Goal: Find specific page/section: Find specific page/section

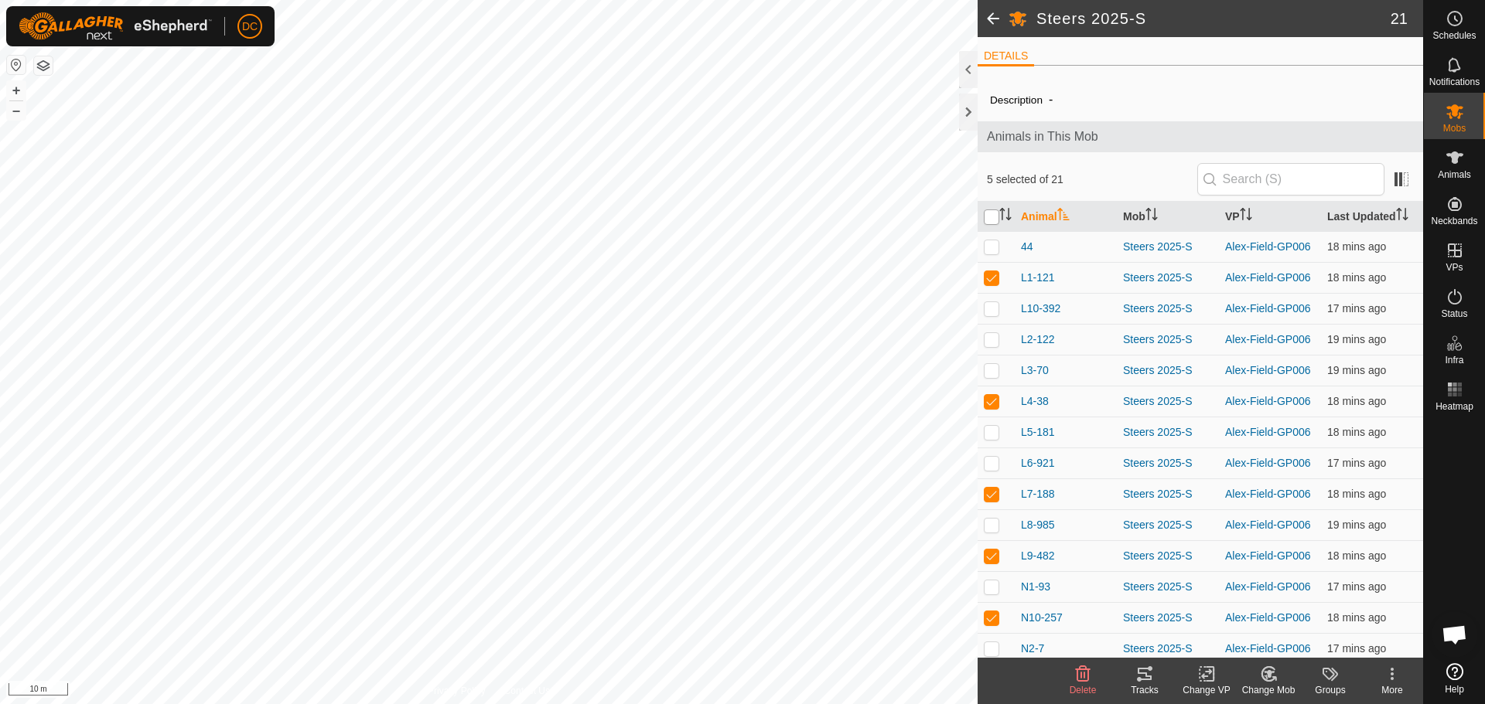
click at [995, 217] on input "checkbox" at bounding box center [991, 217] width 15 height 15
checkbox input "true"
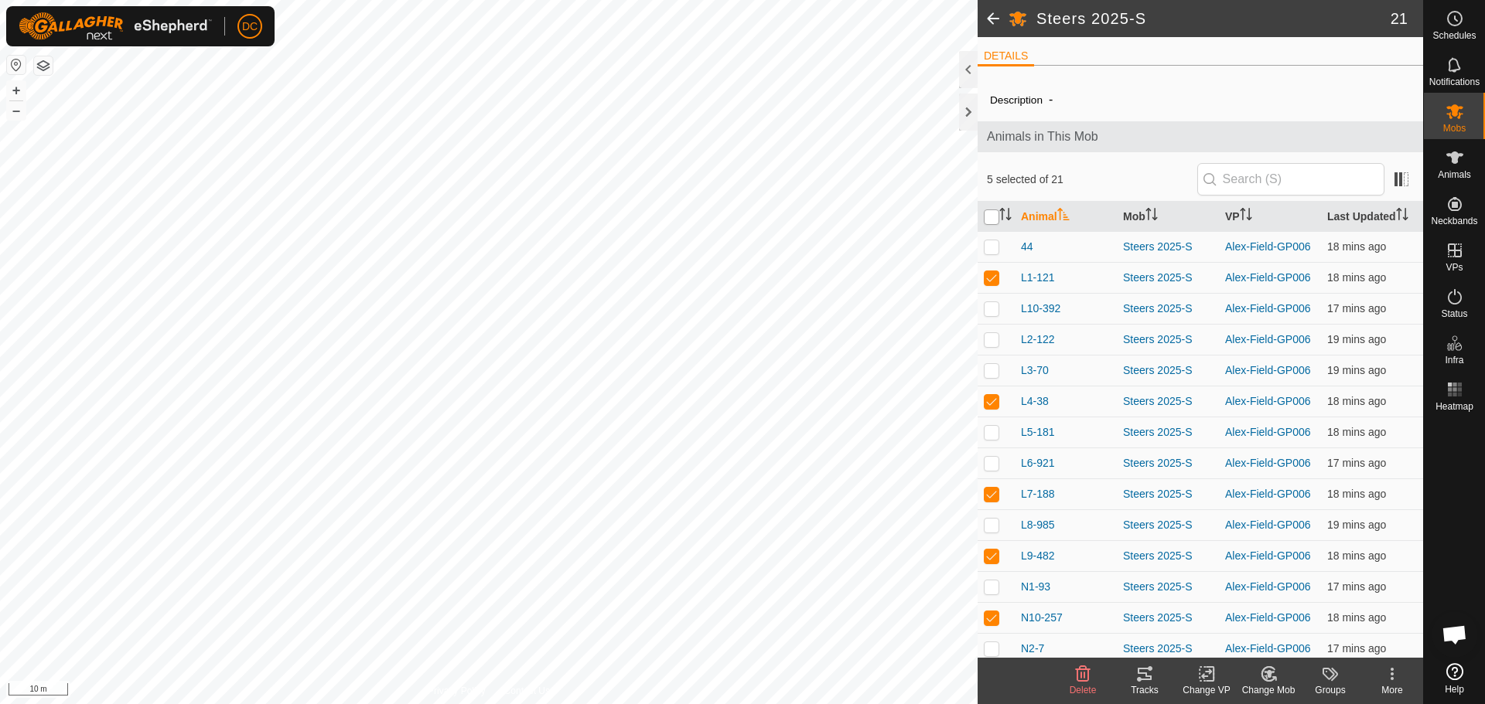
checkbox input "true"
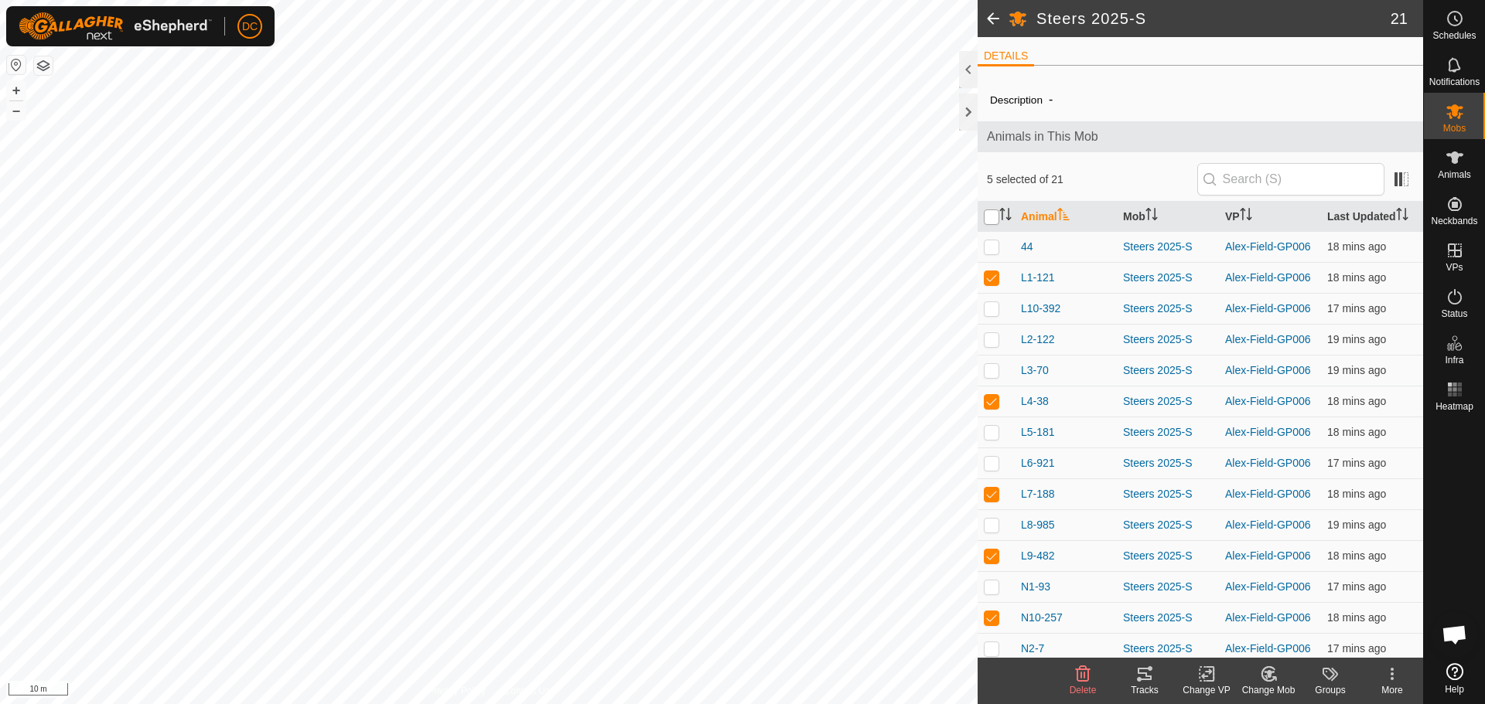
checkbox input "true"
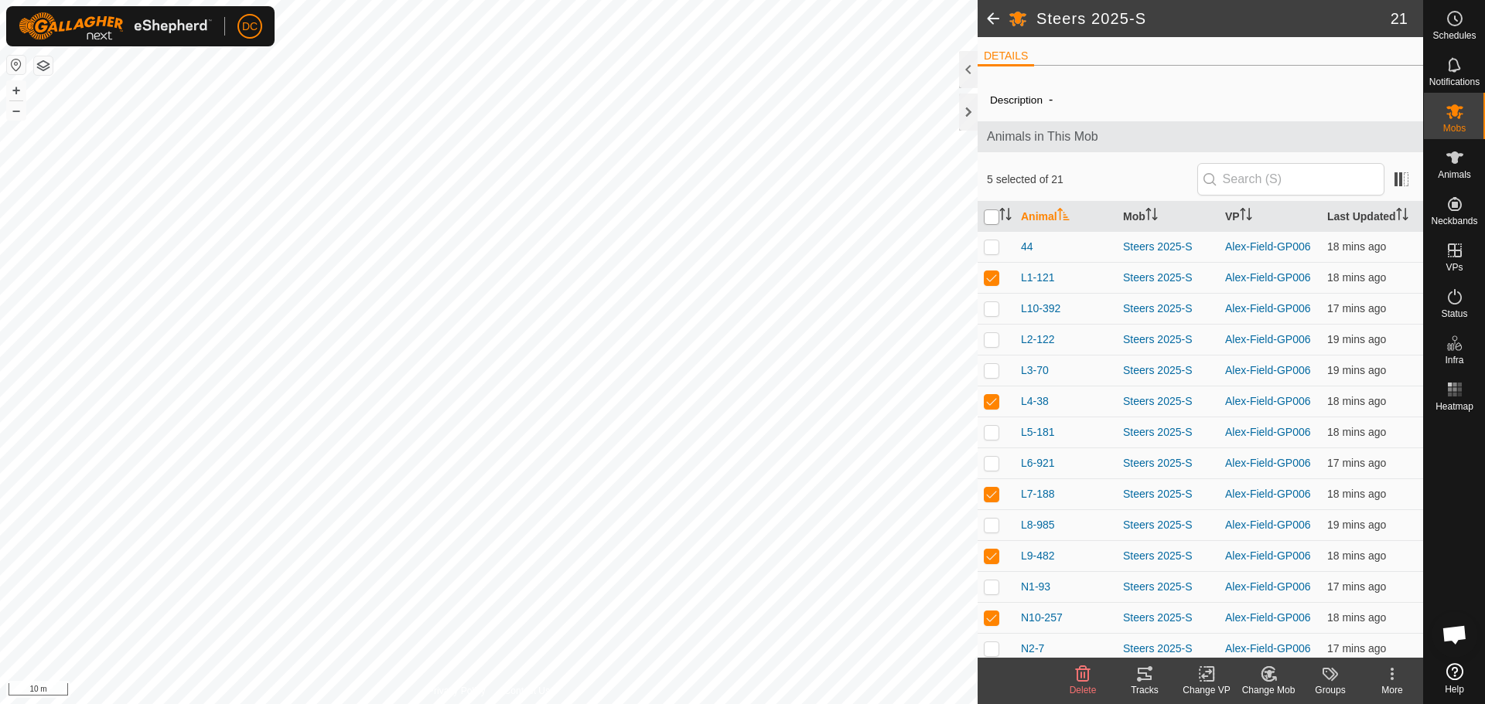
checkbox input "true"
click at [995, 217] on input "checkbox" at bounding box center [991, 217] width 15 height 15
checkbox input "false"
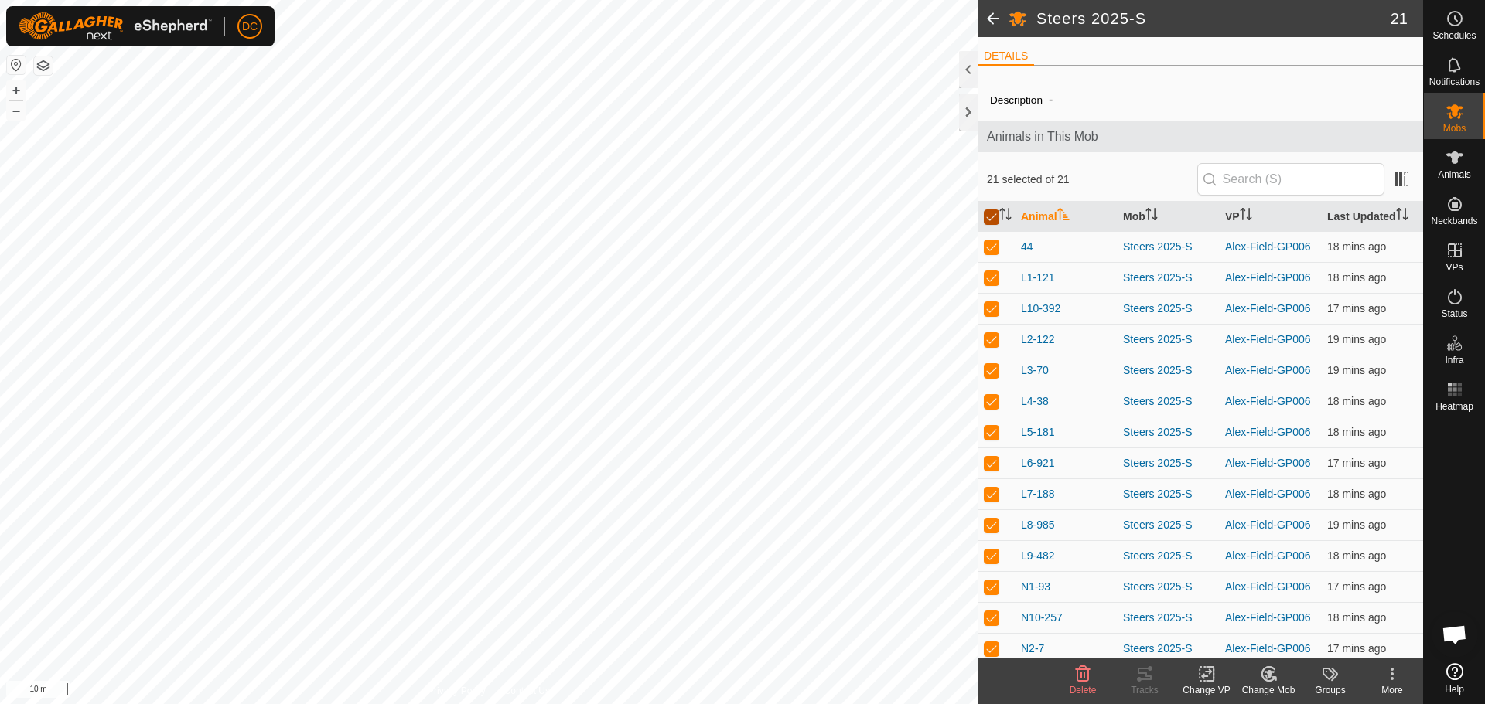
checkbox input "false"
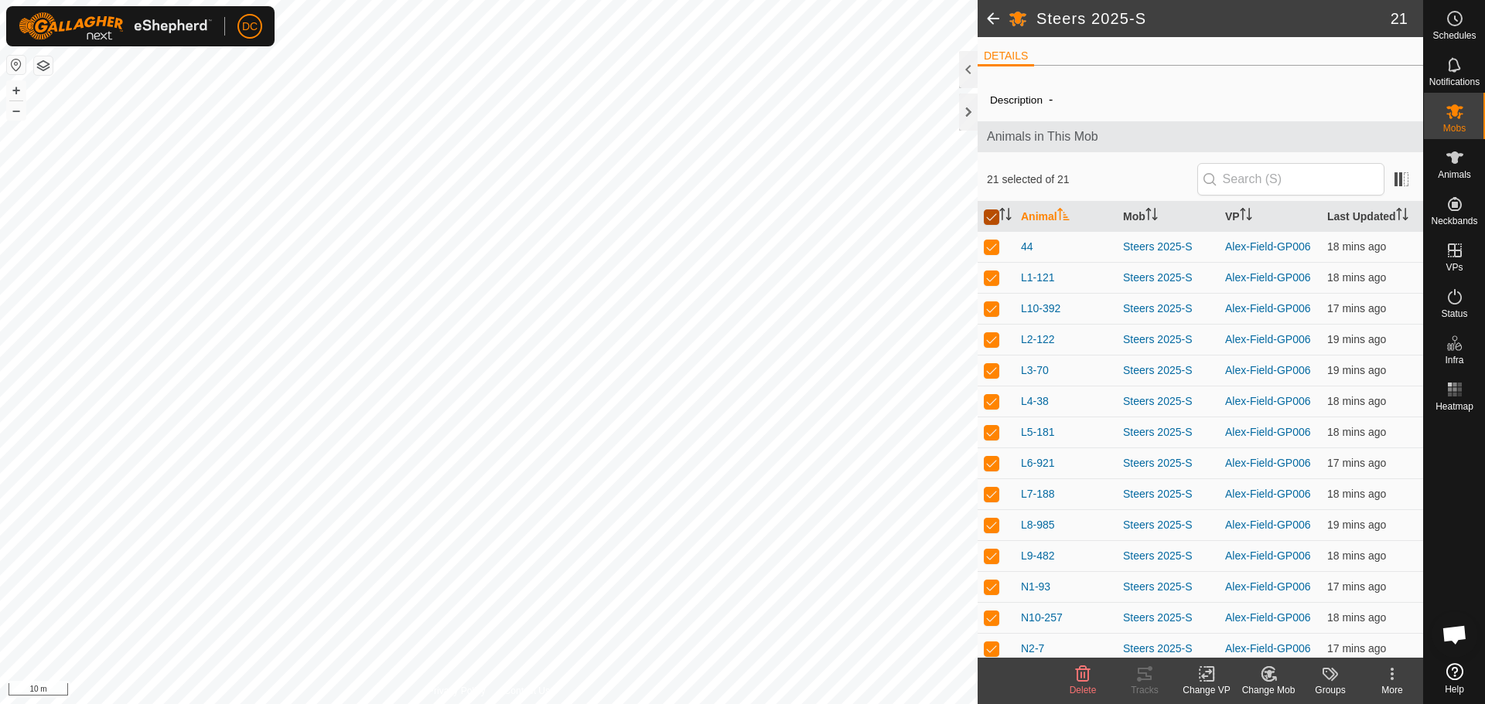
checkbox input "false"
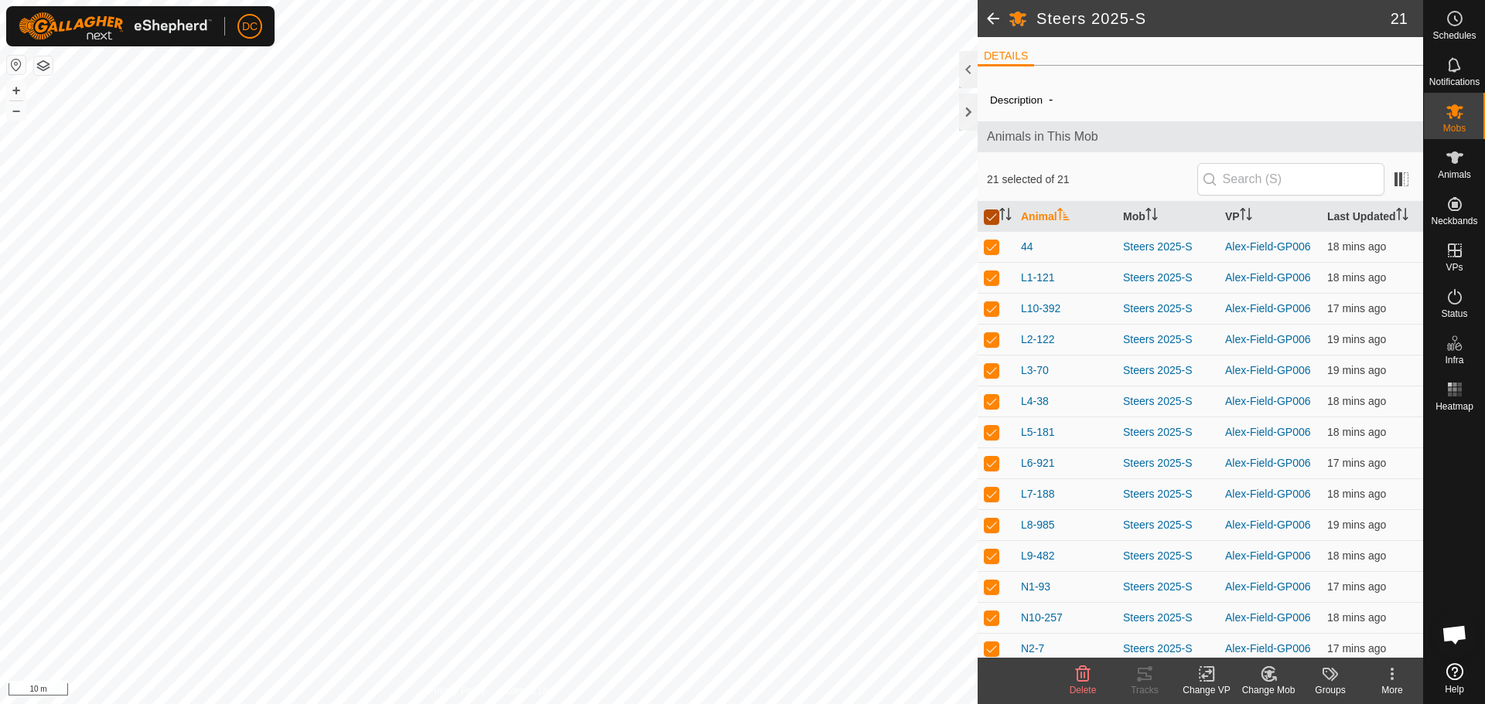
checkbox input "false"
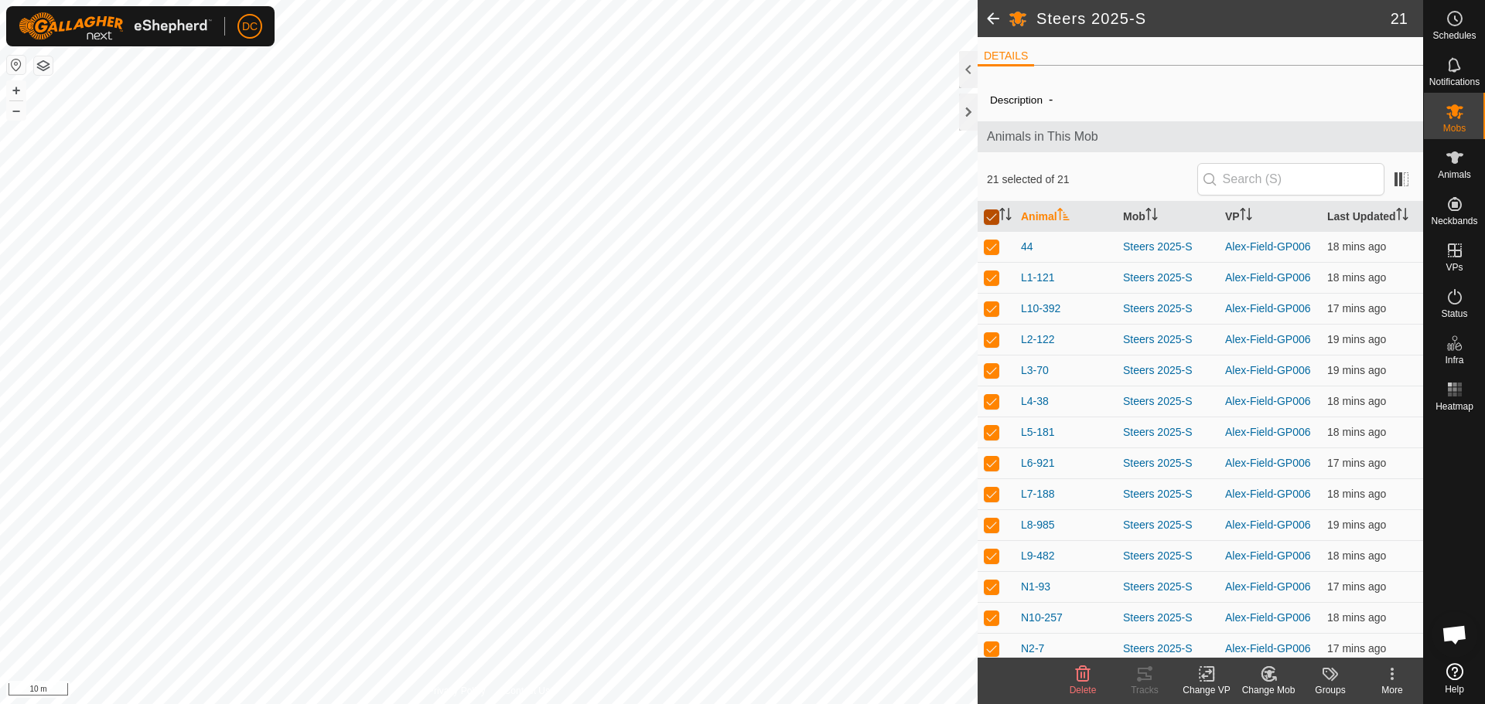
checkbox input "false"
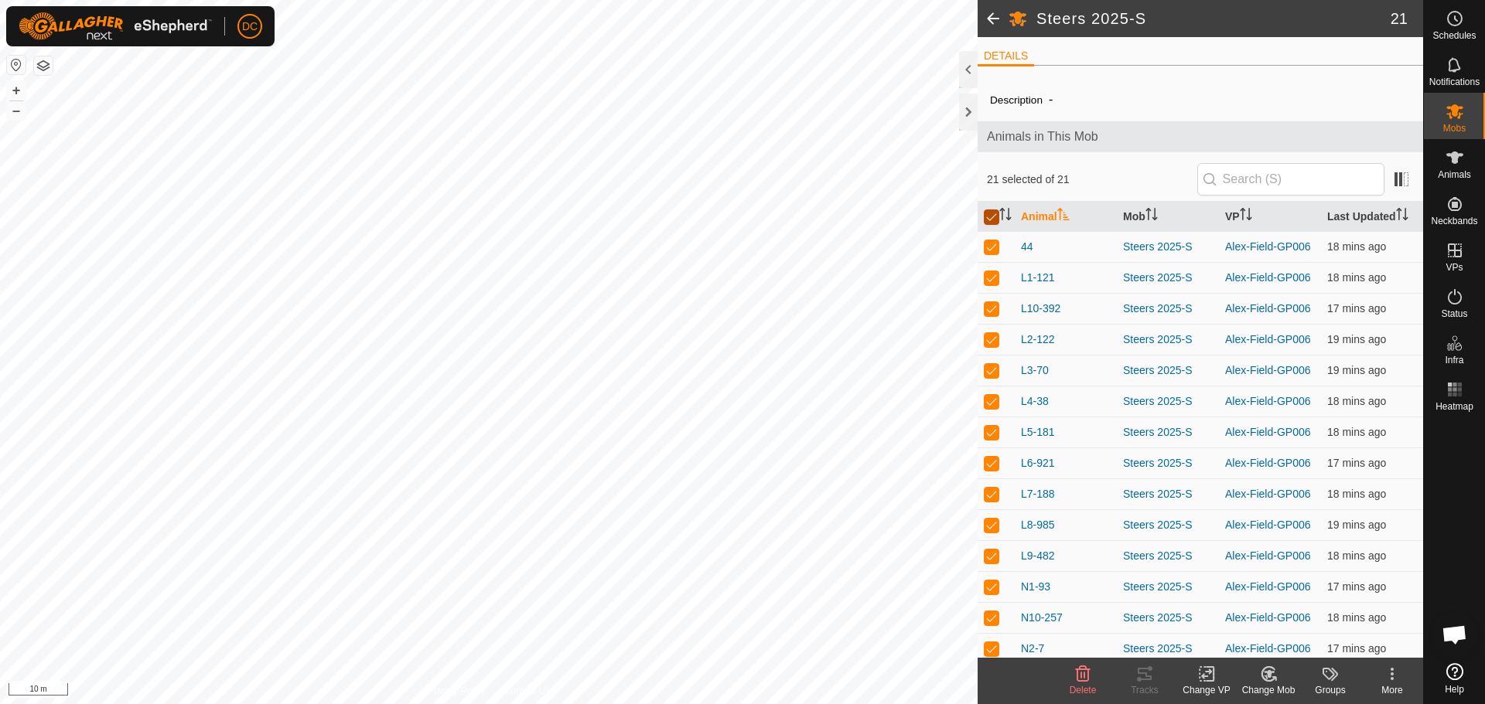
checkbox input "false"
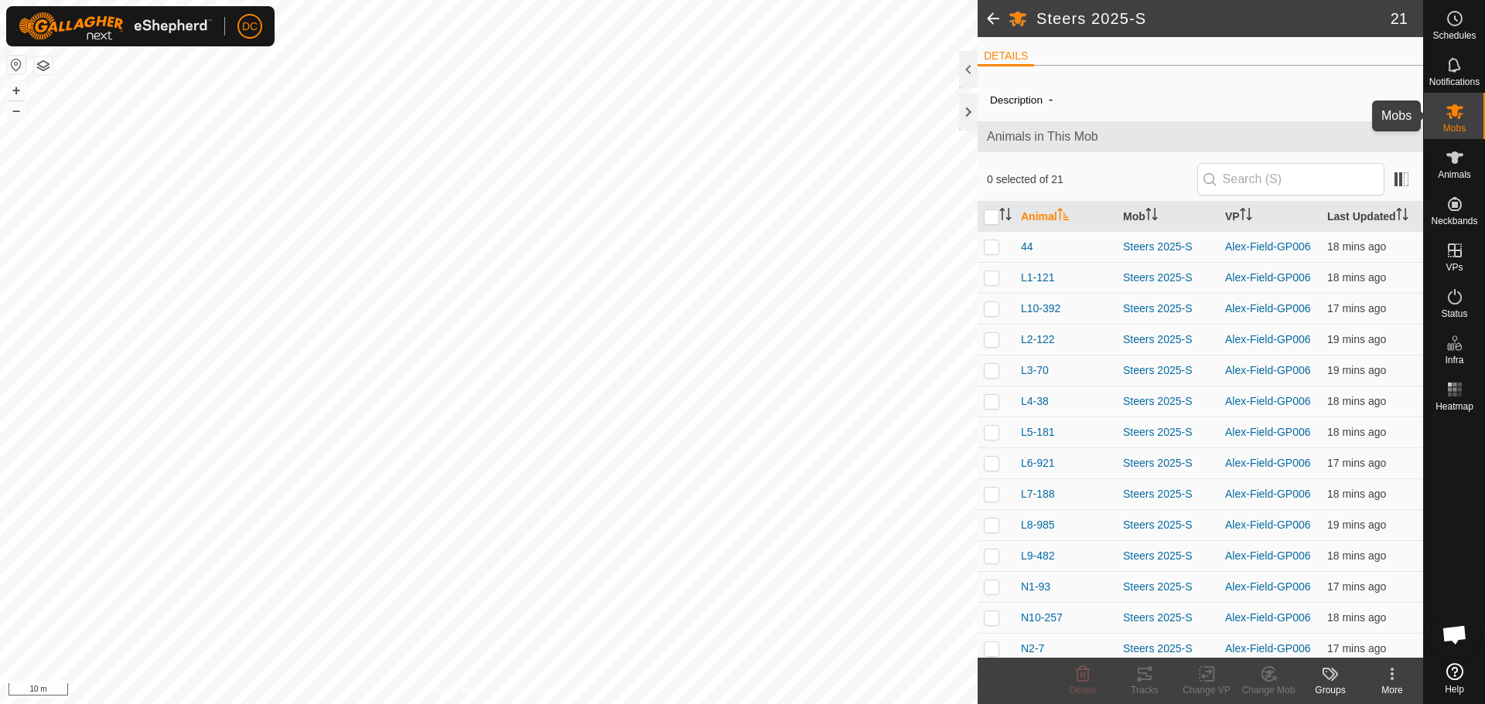
click at [1459, 121] on es-mob-svg-icon at bounding box center [1455, 111] width 28 height 25
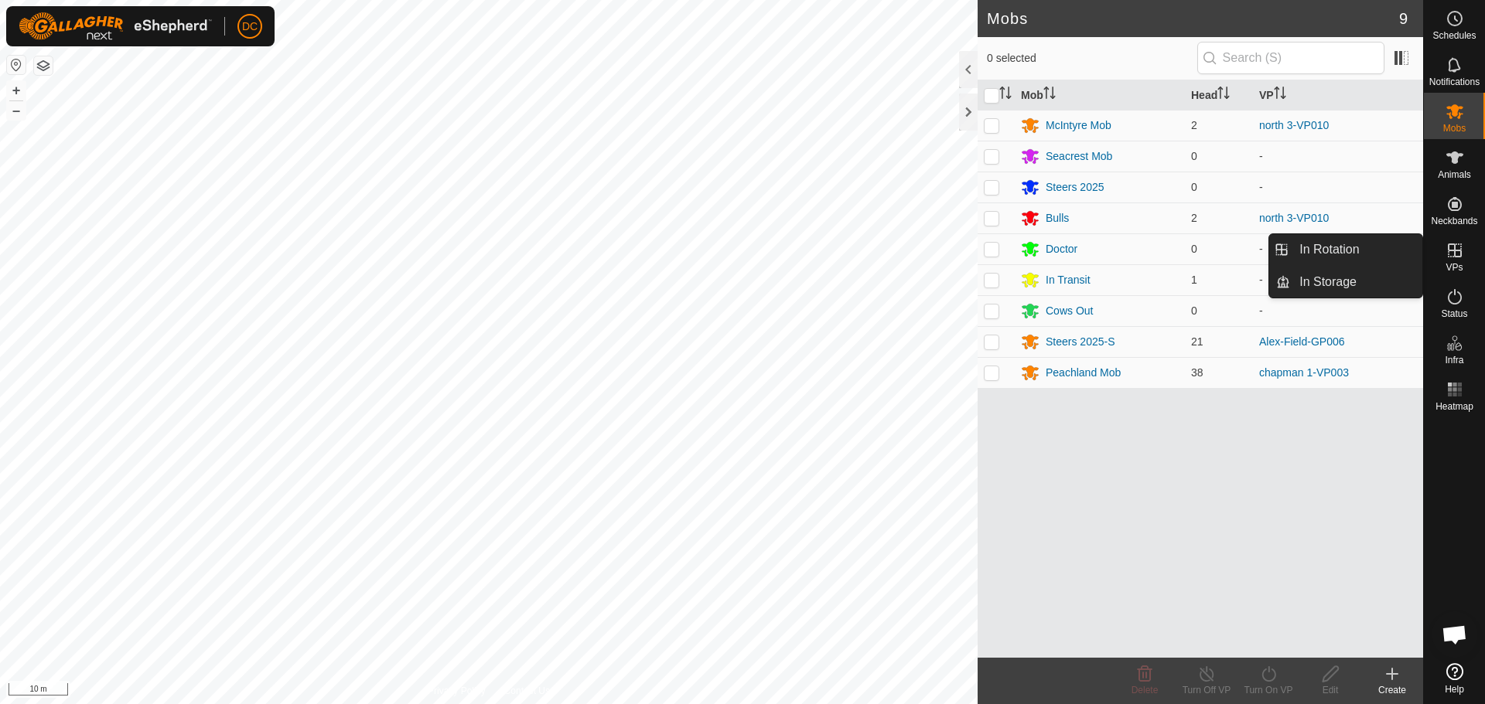
click at [1457, 255] on icon at bounding box center [1454, 250] width 19 height 19
click at [1358, 245] on link "In Rotation" at bounding box center [1356, 249] width 132 height 31
